Goal: Find specific page/section: Find specific page/section

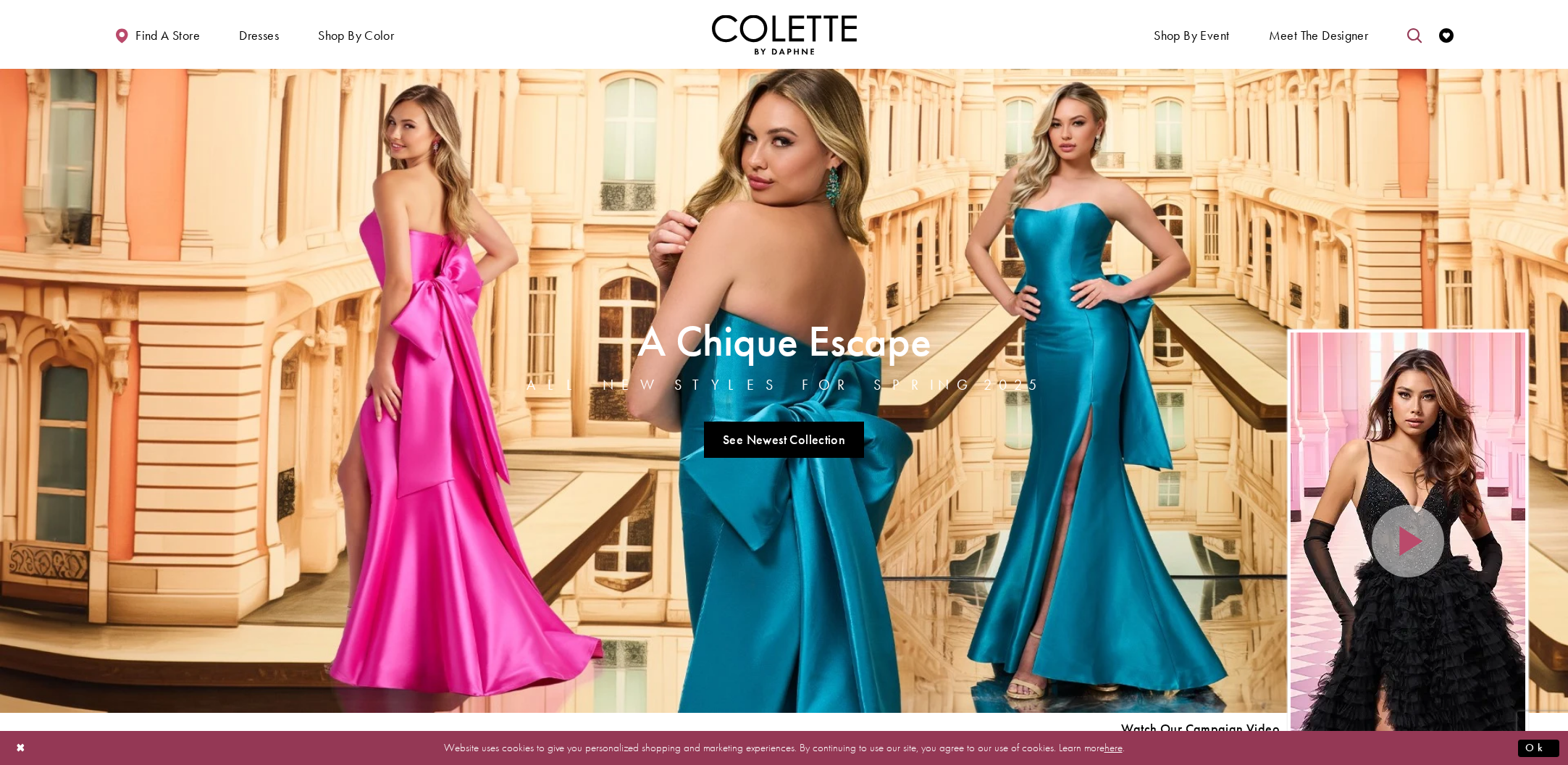
click at [1412, 33] on icon "Toggle search" at bounding box center [1414, 35] width 15 height 15
click at [1302, 40] on input "Search" at bounding box center [1341, 35] width 175 height 21
click at [1310, 40] on input "Search" at bounding box center [1341, 35] width 175 height 21
type input "****"
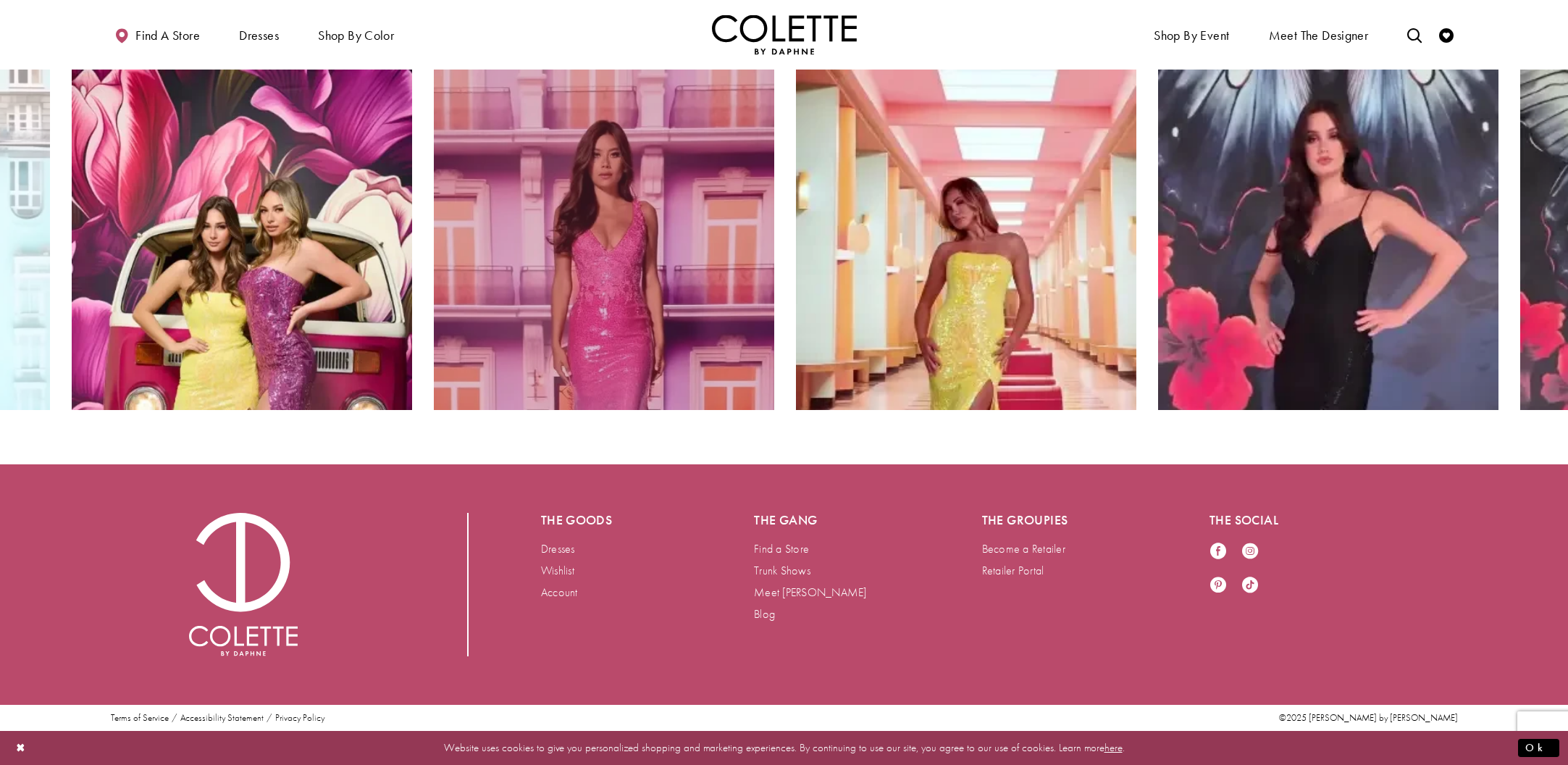
scroll to position [3637, 0]
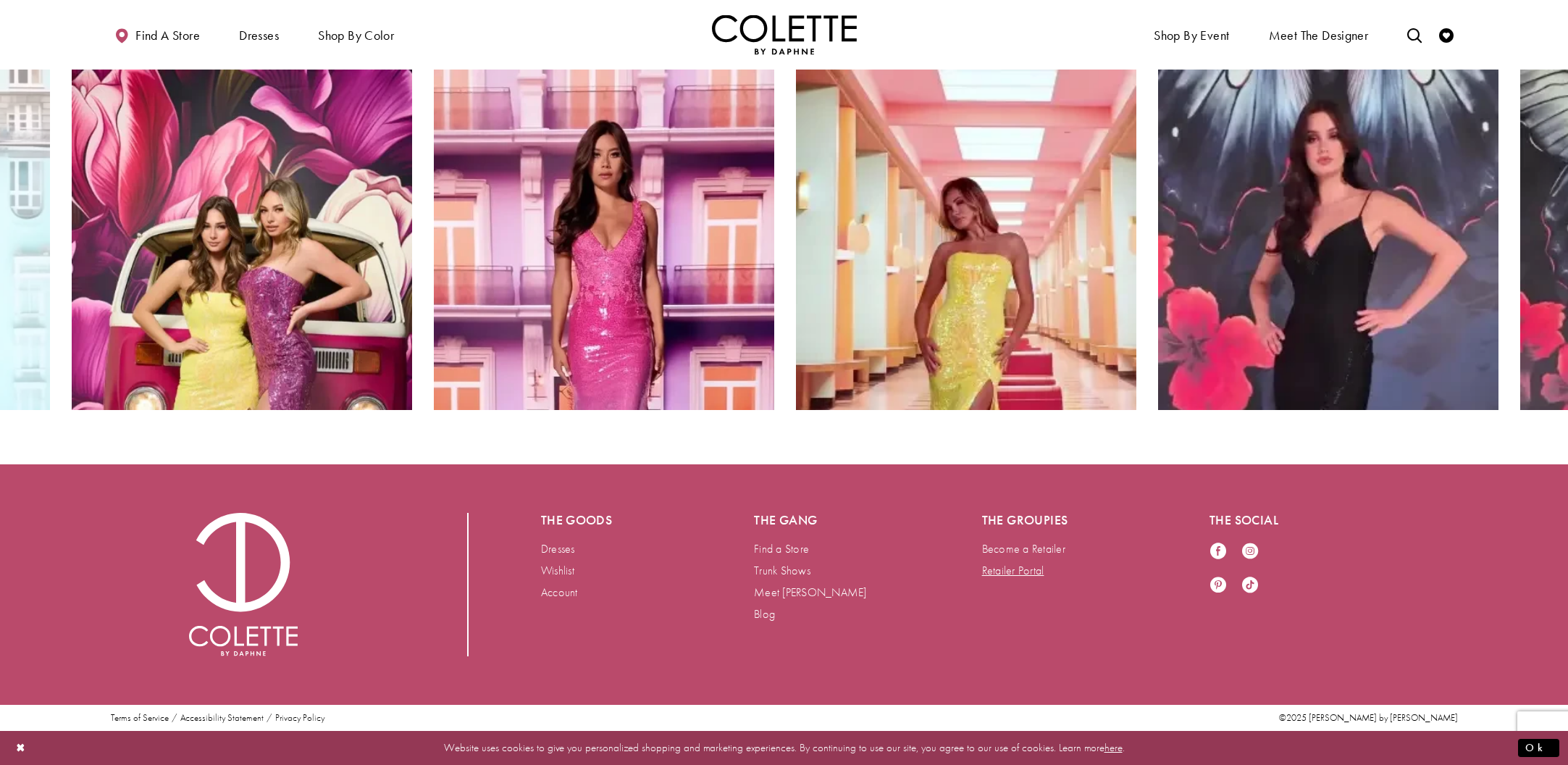
click at [1022, 573] on link "Retailer Portal" at bounding box center [1014, 571] width 62 height 15
